Goal: Task Accomplishment & Management: Manage account settings

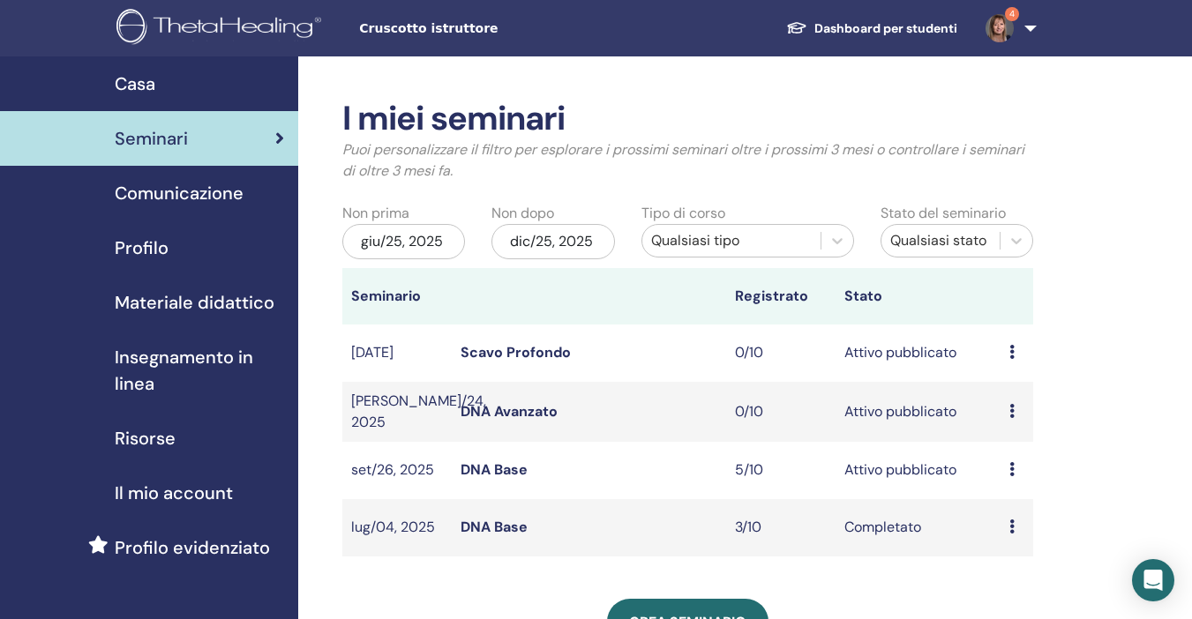
click at [1014, 467] on icon at bounding box center [1011, 469] width 5 height 14
click at [1017, 539] on link "Partecipanti" at bounding box center [1023, 534] width 79 height 19
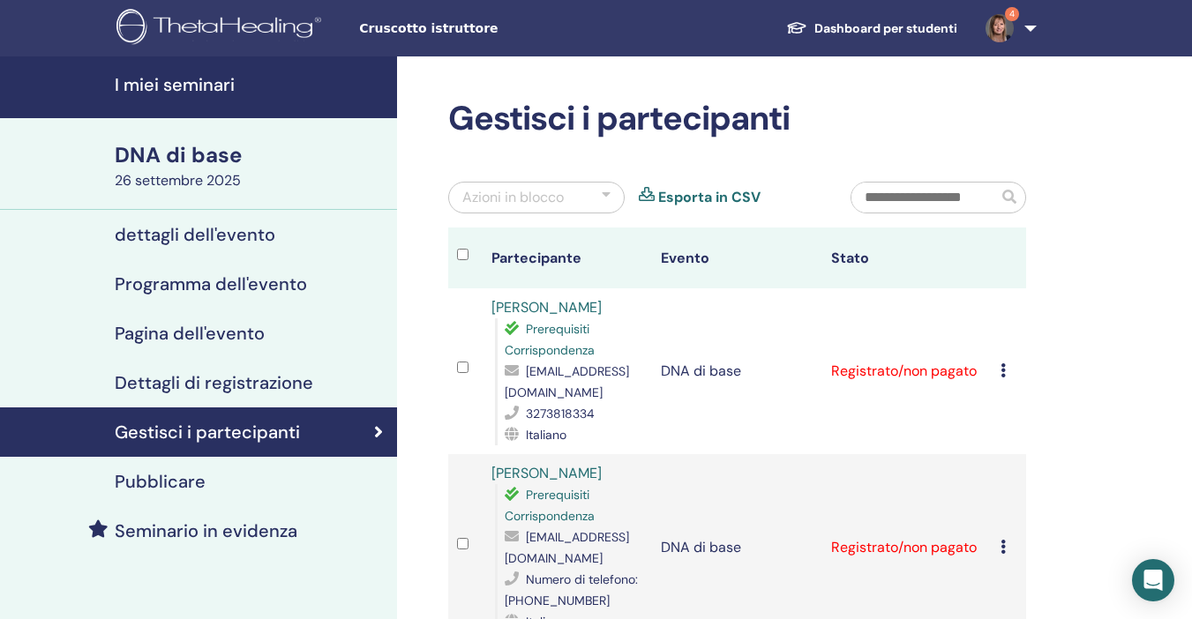
click at [1002, 371] on icon at bounding box center [1003, 371] width 5 height 14
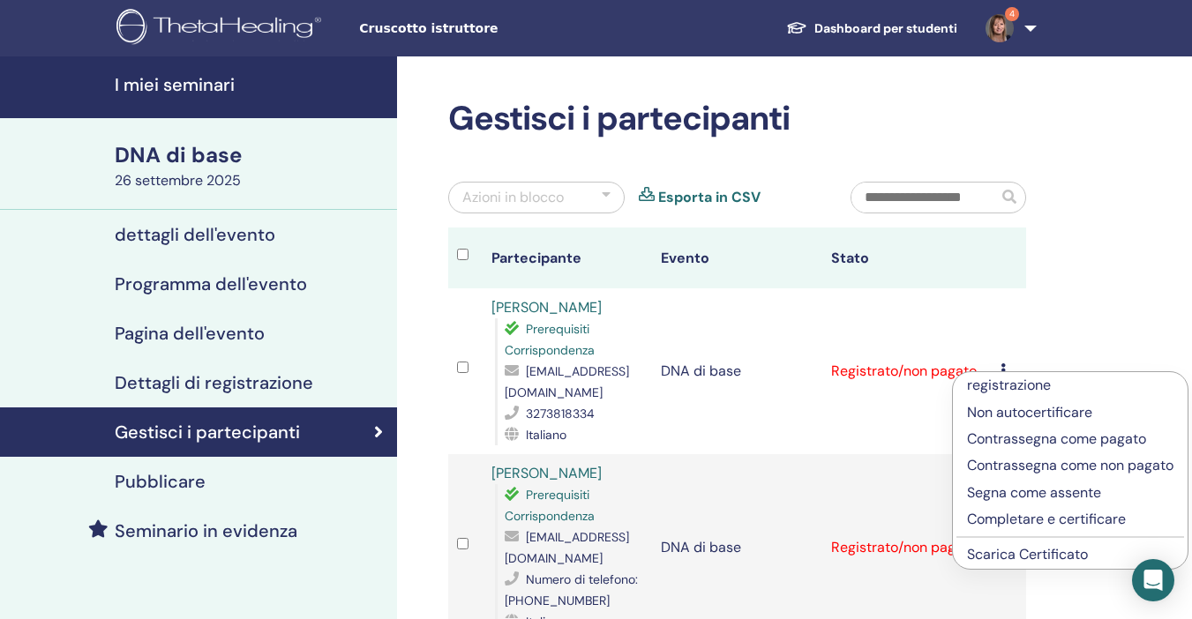
click at [1026, 557] on font "Scarica Certificato" at bounding box center [1027, 554] width 121 height 19
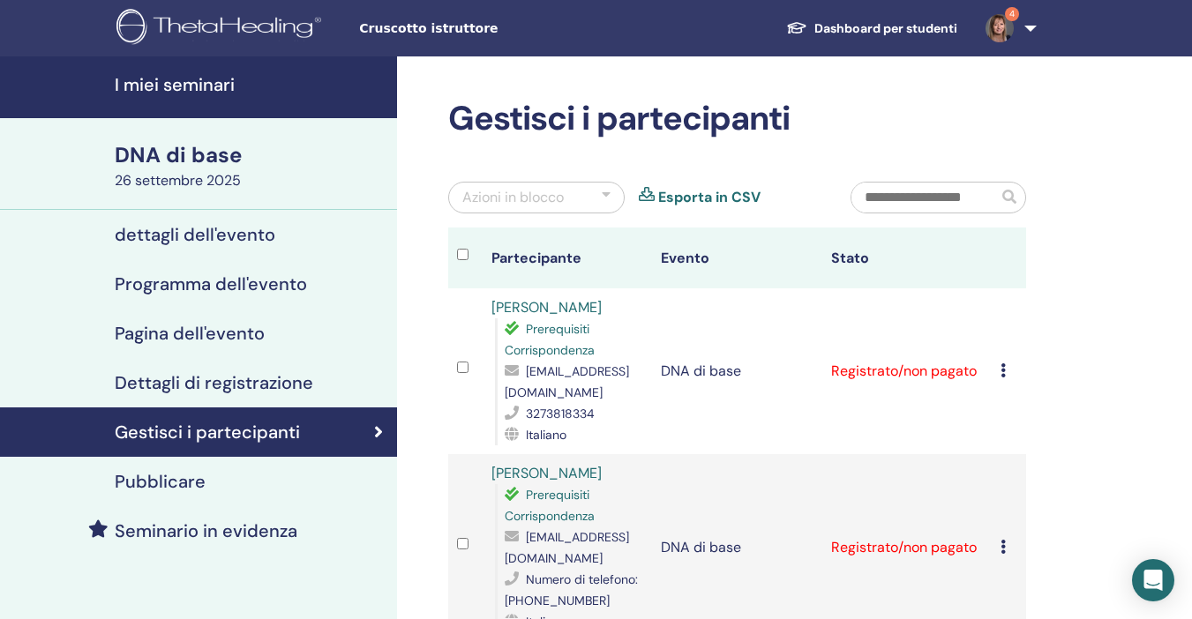
click at [1000, 547] on td "registrazione Non autocertificare Contrassegna come pagato Contrassegna come no…" at bounding box center [1009, 547] width 34 height 187
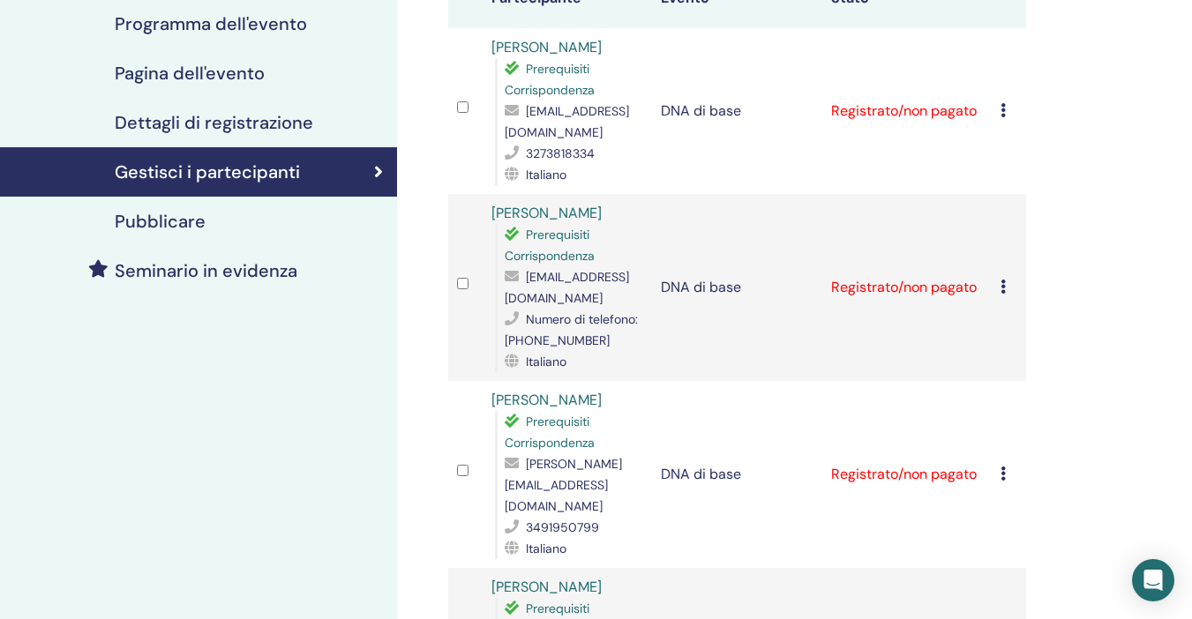
scroll to position [265, 0]
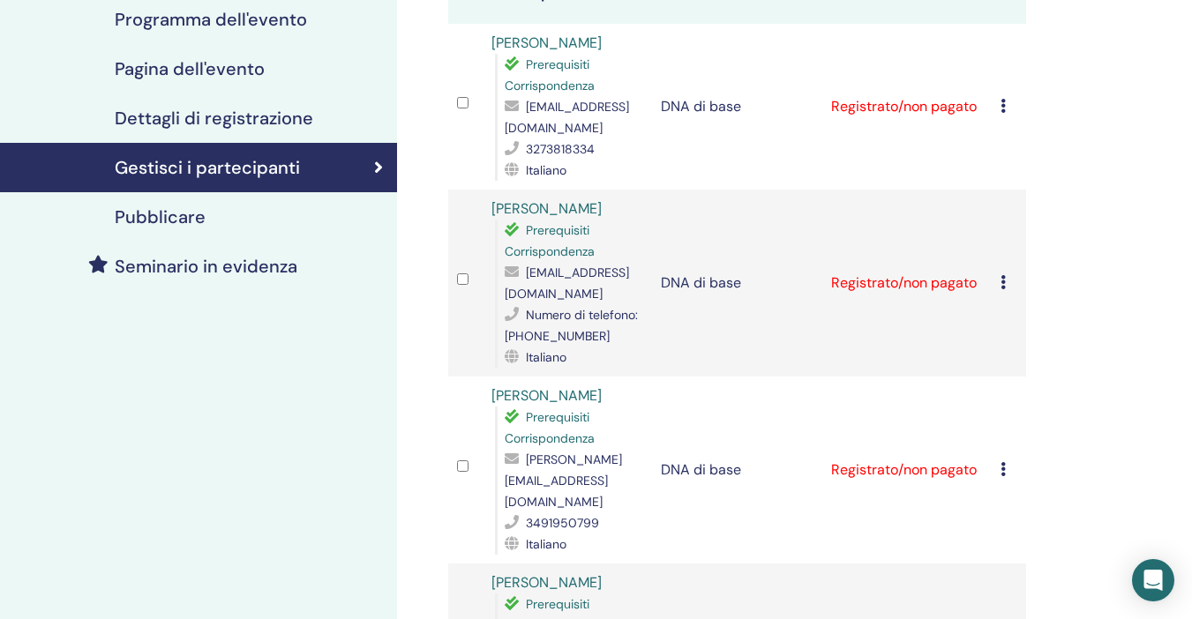
click at [1004, 284] on icon at bounding box center [1003, 282] width 5 height 14
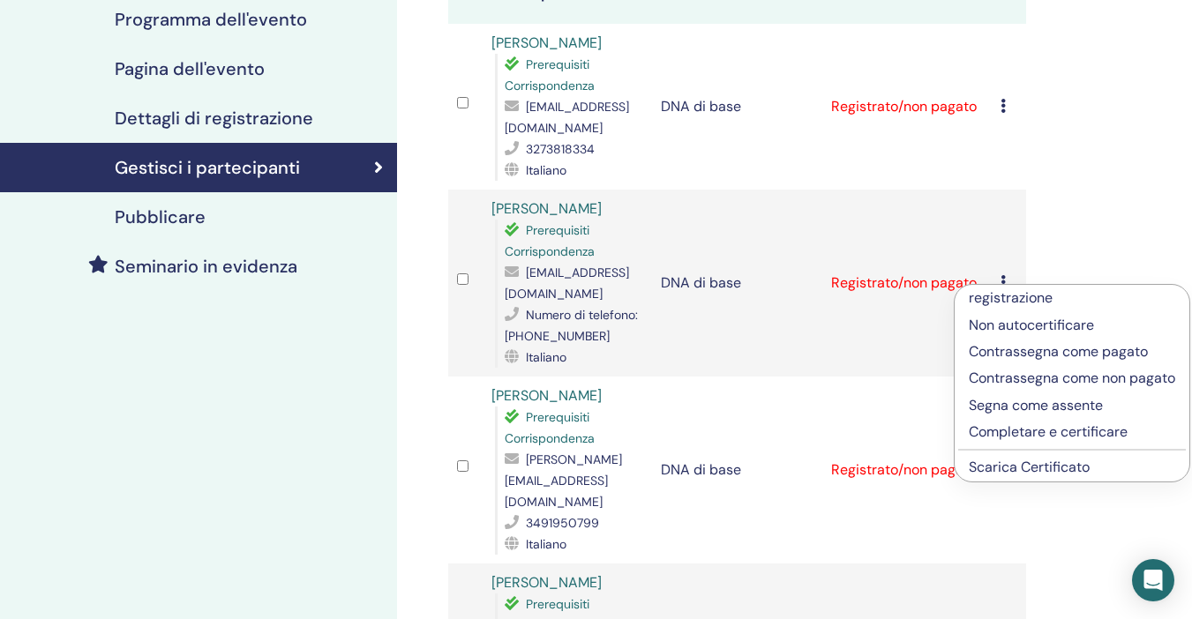
click at [975, 476] on font "Scarica Certificato" at bounding box center [1029, 467] width 121 height 19
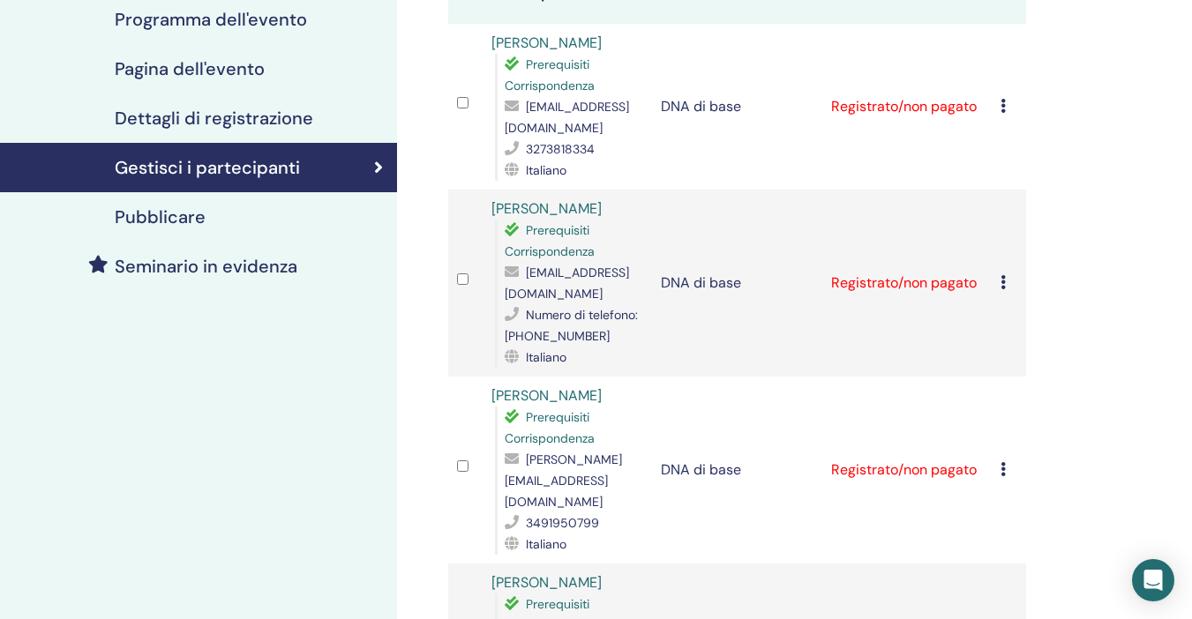
click at [1002, 462] on icon at bounding box center [1003, 469] width 5 height 14
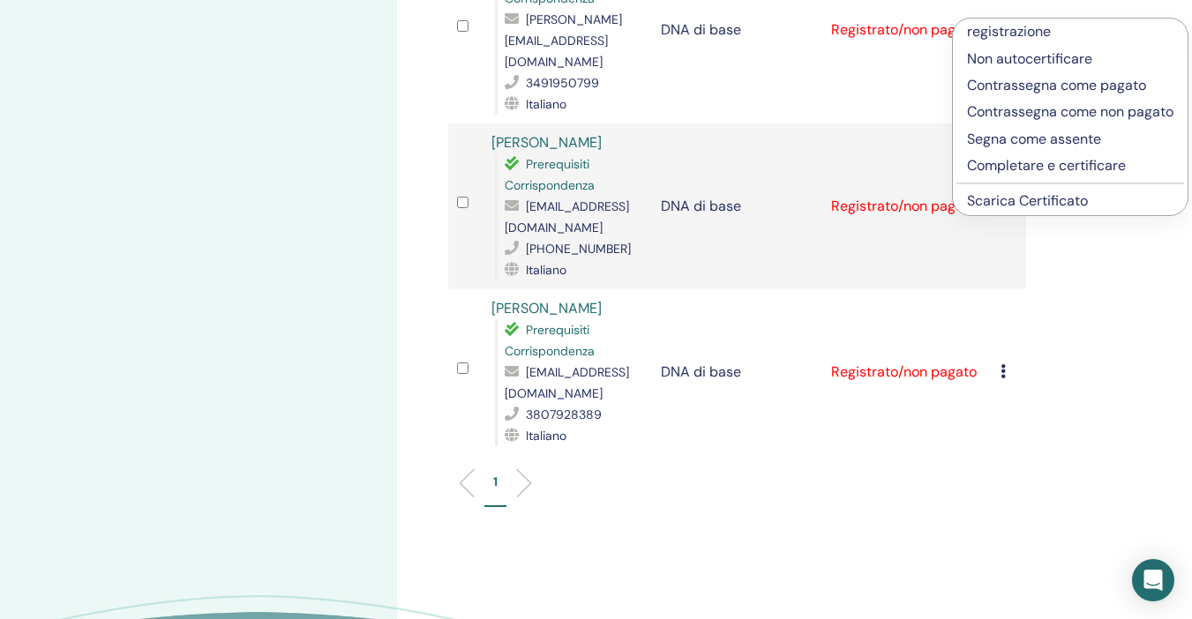
scroll to position [706, 0]
click at [1022, 204] on font "Scarica Certificato" at bounding box center [1027, 200] width 121 height 19
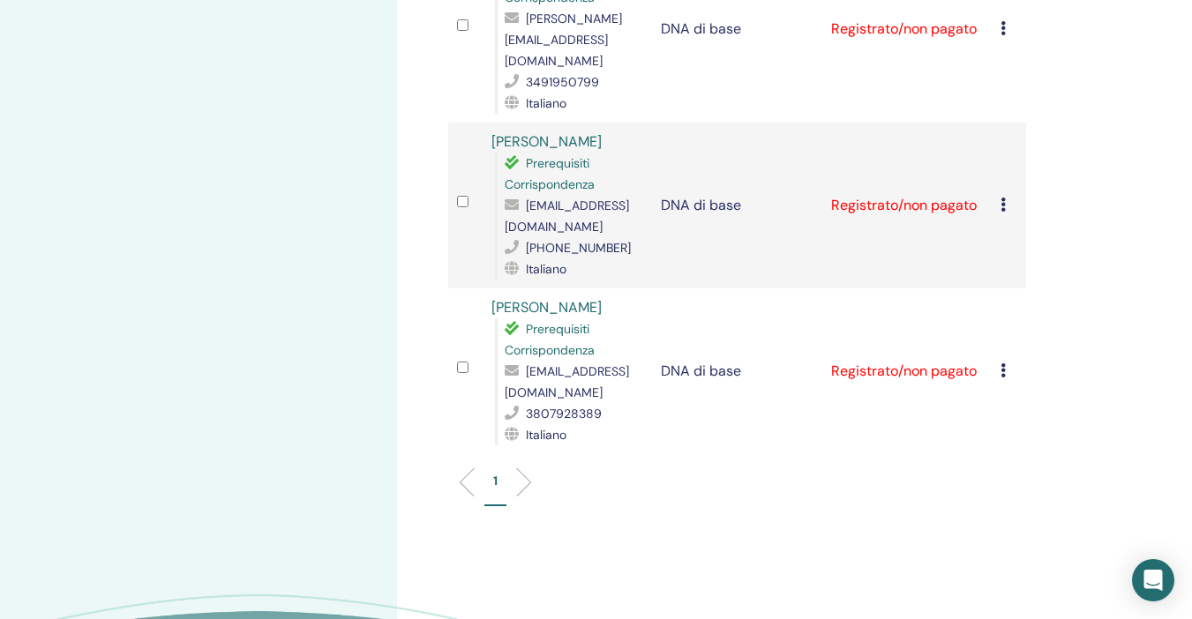
click at [1002, 198] on icon at bounding box center [1003, 205] width 5 height 14
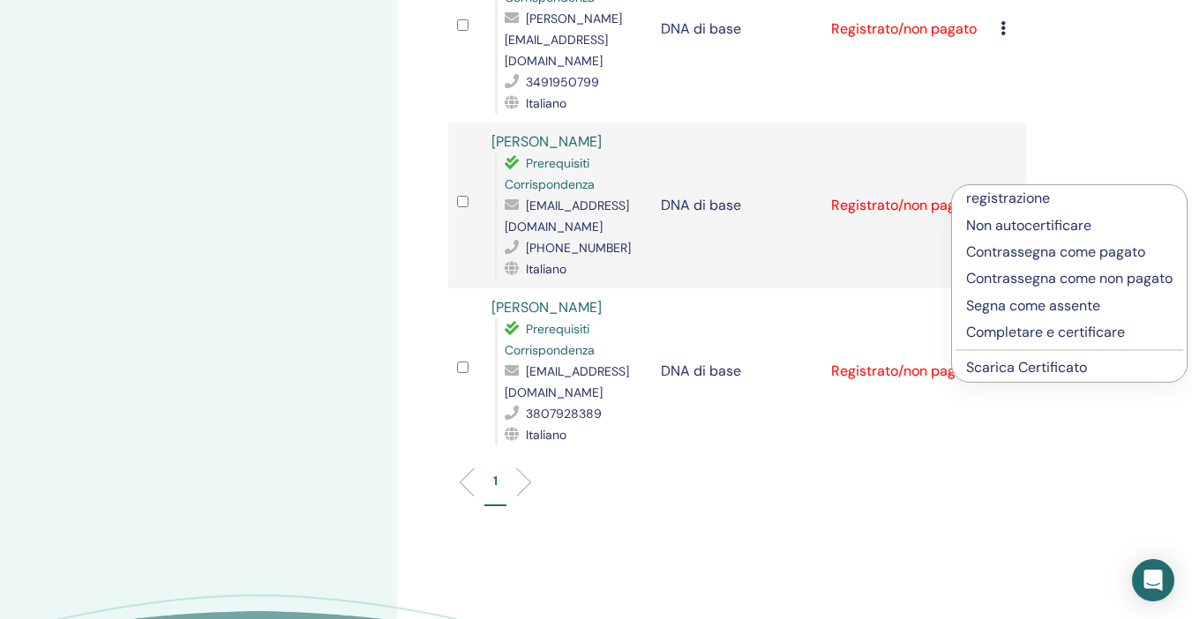
click at [1036, 366] on font "Scarica Certificato" at bounding box center [1026, 367] width 121 height 19
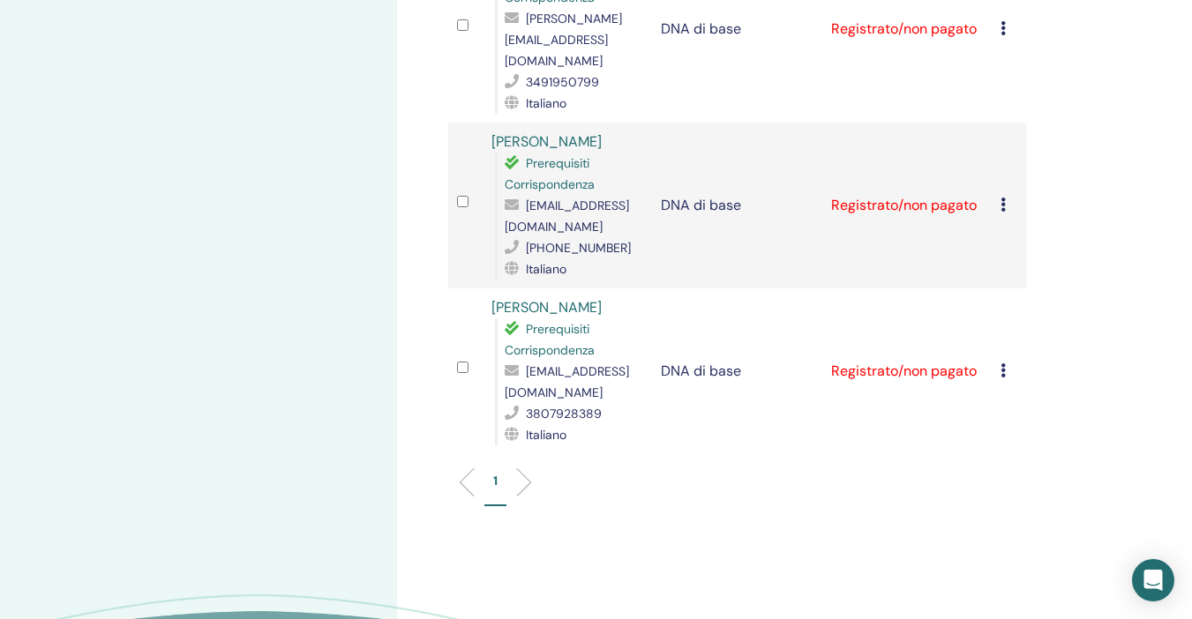
click at [1003, 364] on icon at bounding box center [1003, 371] width 5 height 14
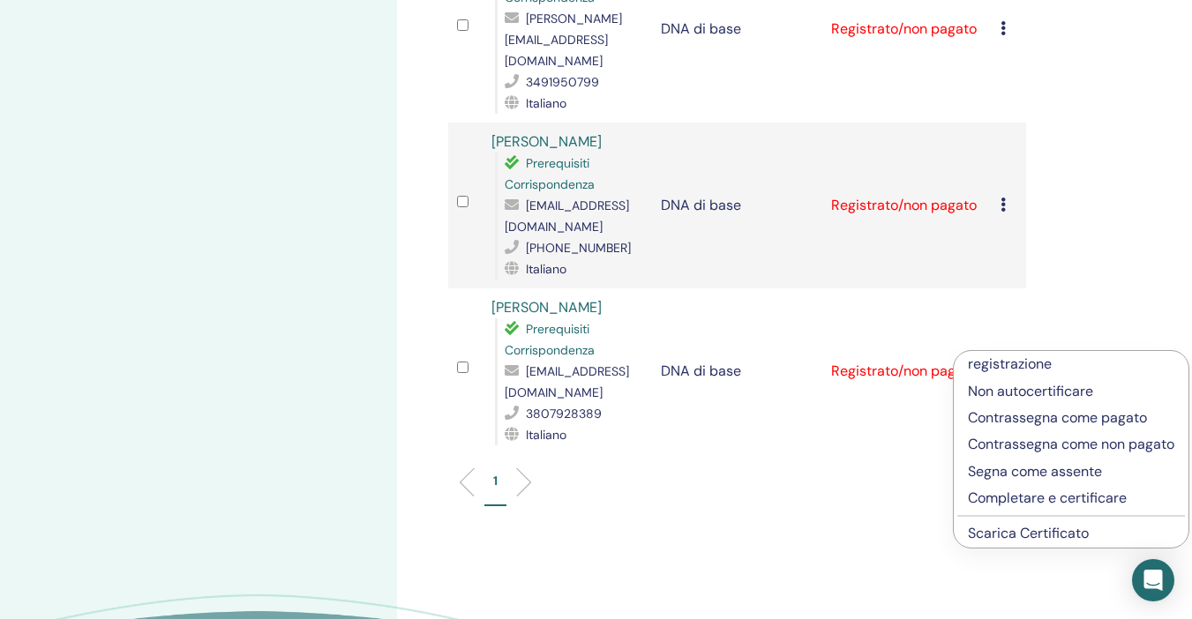
click at [1003, 543] on font "Scarica Certificato" at bounding box center [1028, 533] width 121 height 19
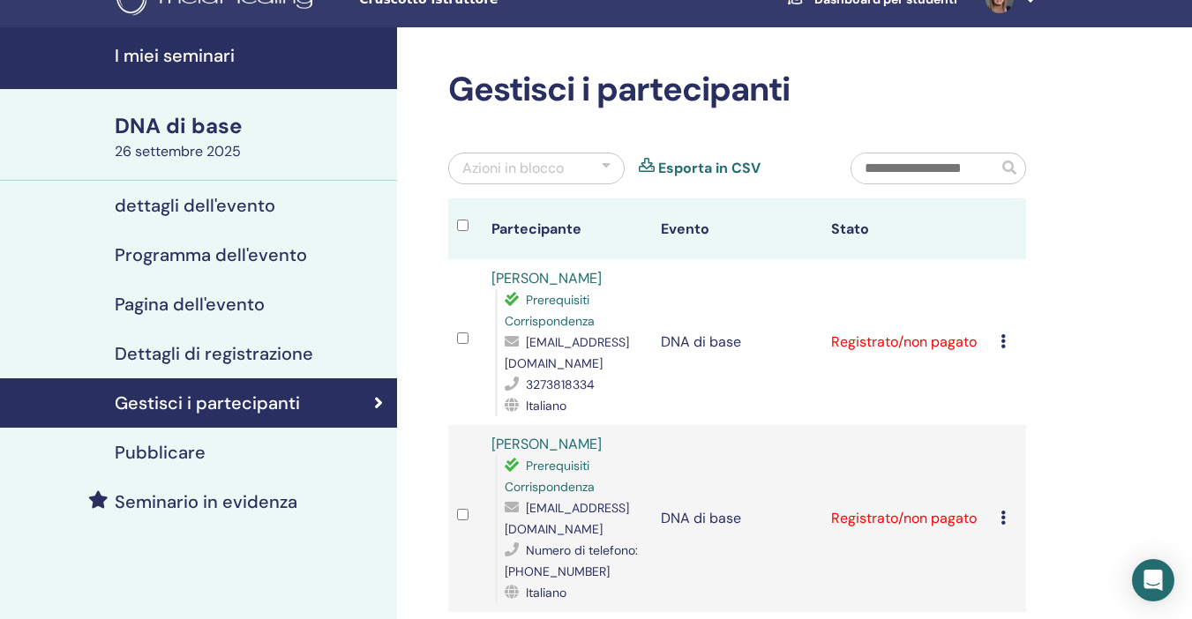
scroll to position [0, 0]
